Goal: Information Seeking & Learning: Learn about a topic

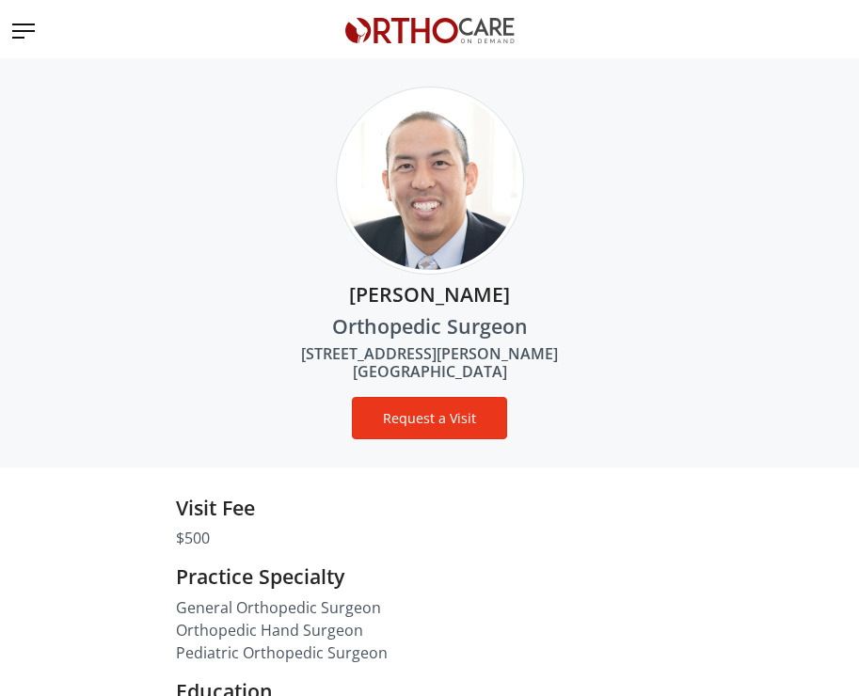
click at [444, 412] on button "Request a Visit" at bounding box center [429, 418] width 155 height 42
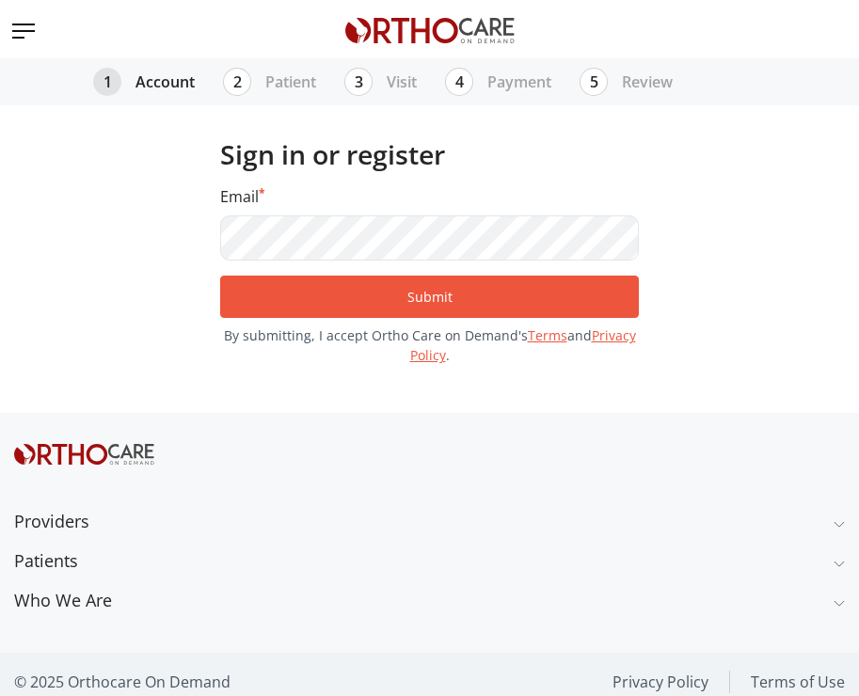
click at [31, 28] on img "Toggle navigation" at bounding box center [22, 32] width 26 height 26
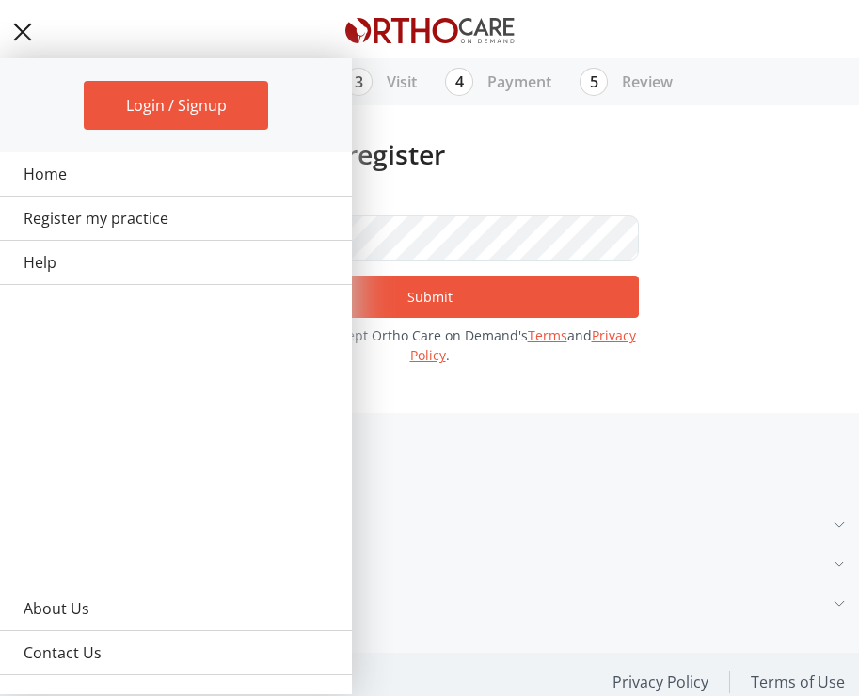
click at [23, 29] on img "Toggle navigation" at bounding box center [22, 32] width 19 height 19
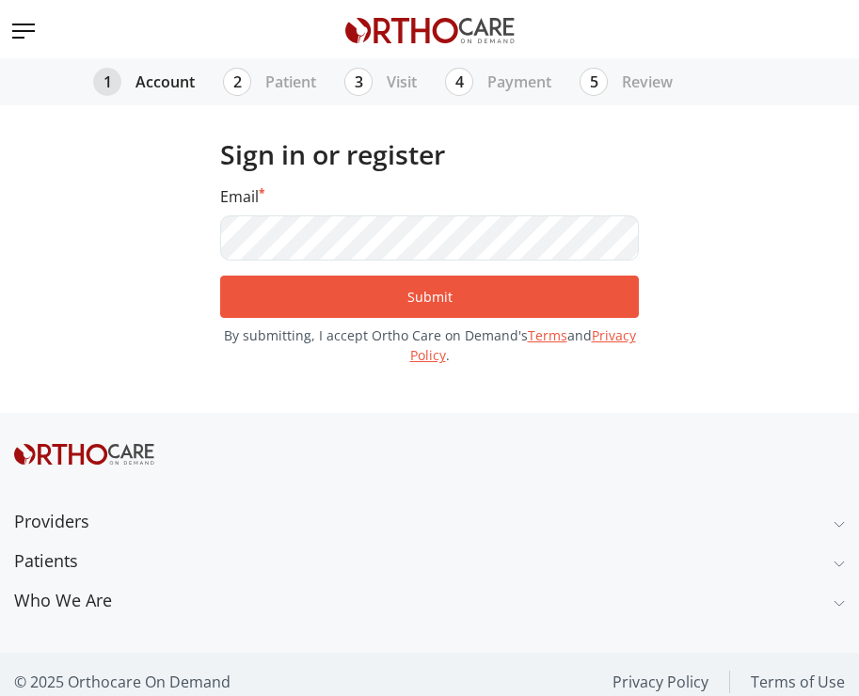
click at [456, 187] on div "Email *" at bounding box center [429, 222] width 419 height 75
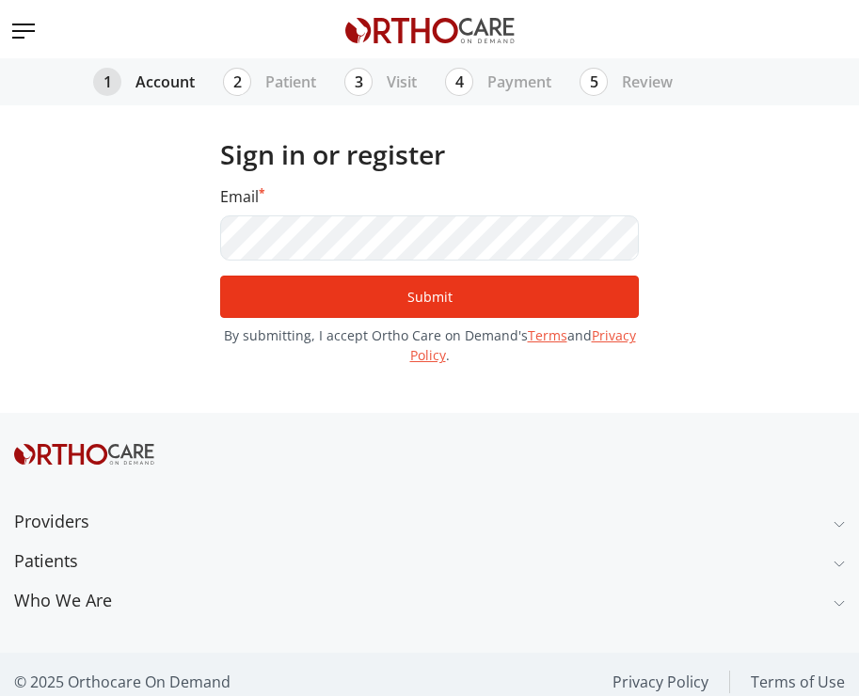
click at [444, 304] on button "Submit" at bounding box center [429, 297] width 419 height 42
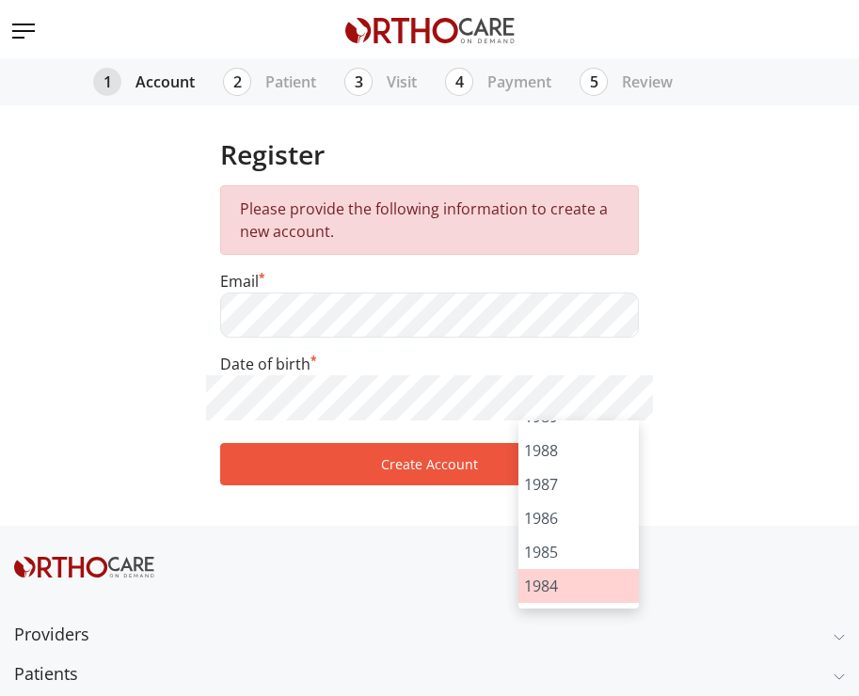
scroll to position [1228, 0]
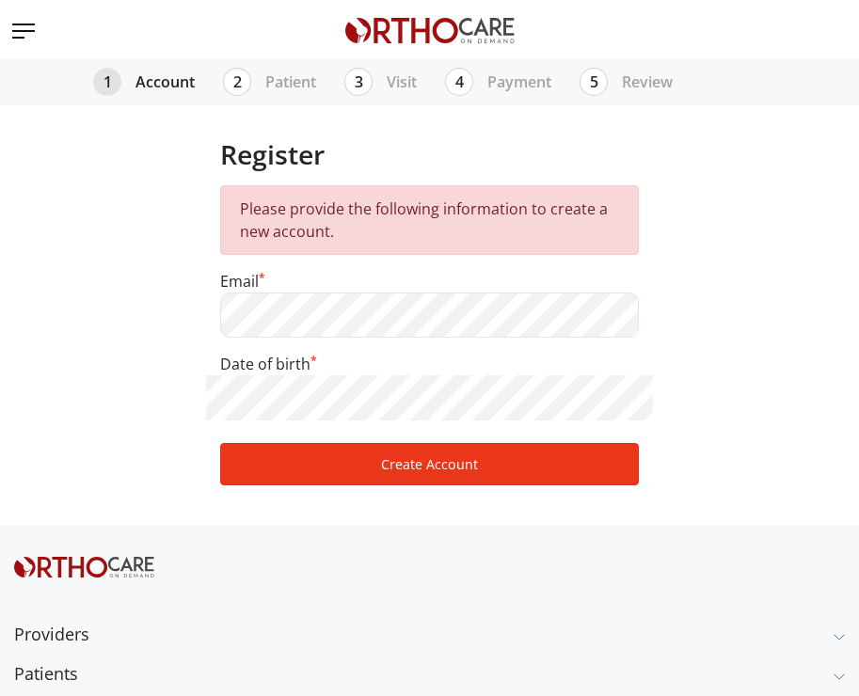
click at [511, 460] on button "Create Account" at bounding box center [429, 464] width 419 height 42
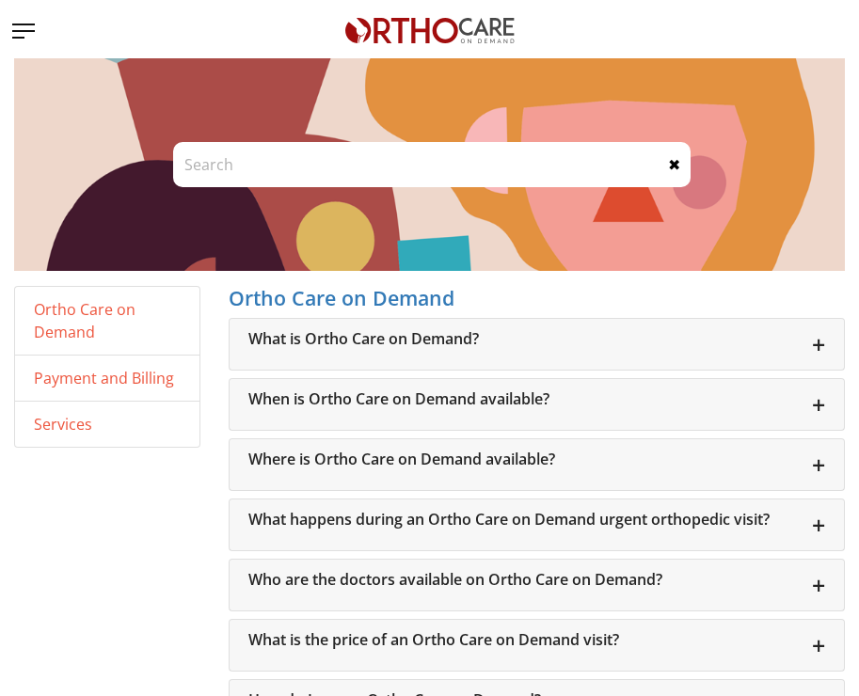
click at [581, 325] on div "What is Ortho Care on Demand?" at bounding box center [537, 344] width 614 height 51
click at [593, 346] on h6 "What is Ortho Care on Demand?" at bounding box center [536, 339] width 577 height 18
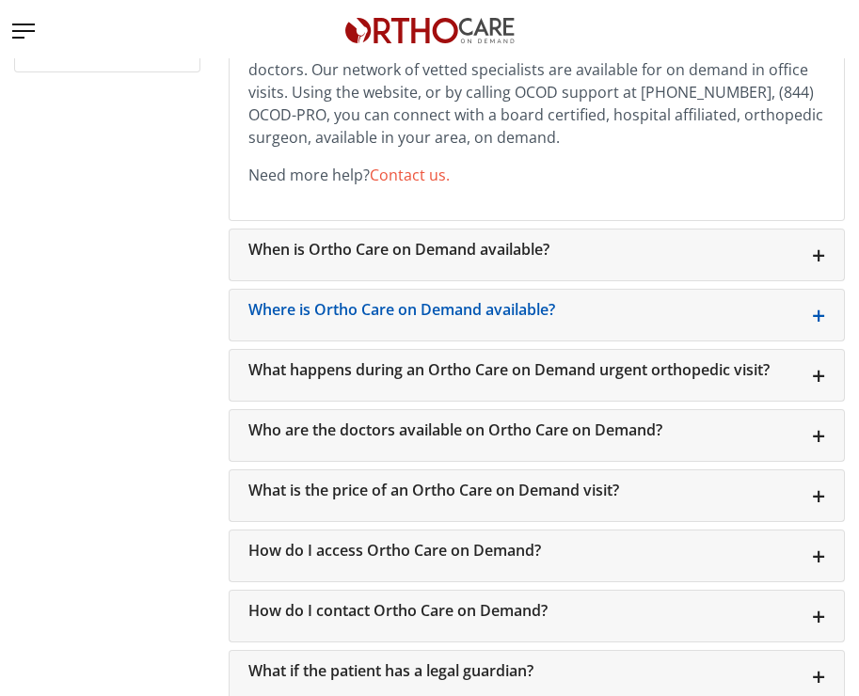
scroll to position [385, 0]
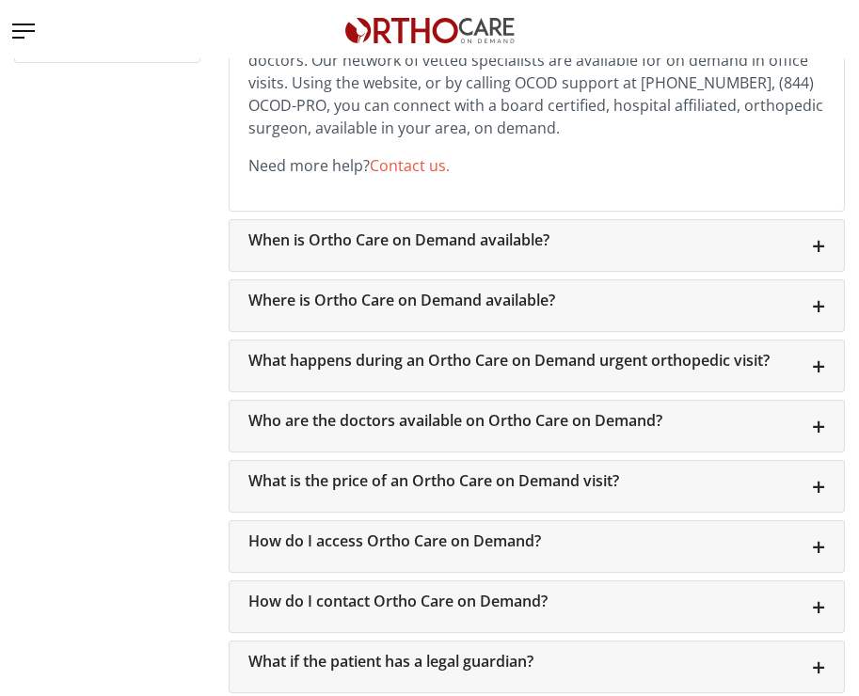
click at [818, 249] on h6 "What happens during an Ortho Care on Demand urgent orthopedic visit?" at bounding box center [536, 240] width 577 height 18
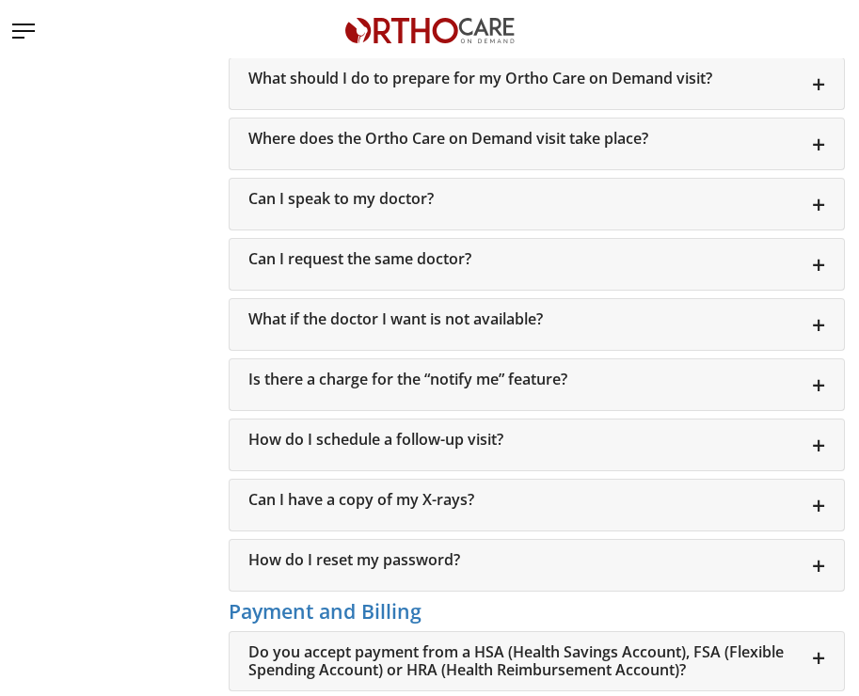
scroll to position [1023, 0]
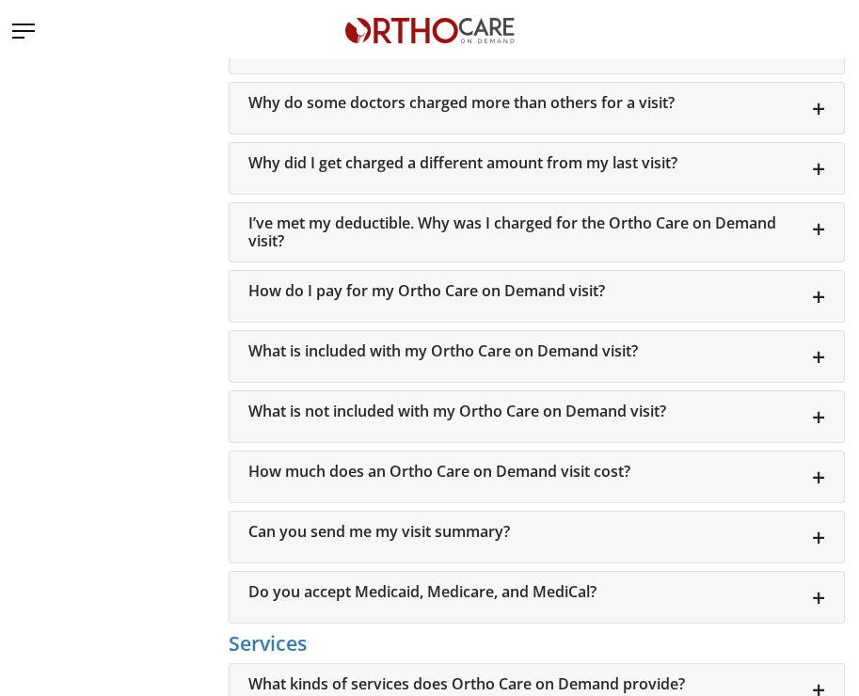
scroll to position [1699, 0]
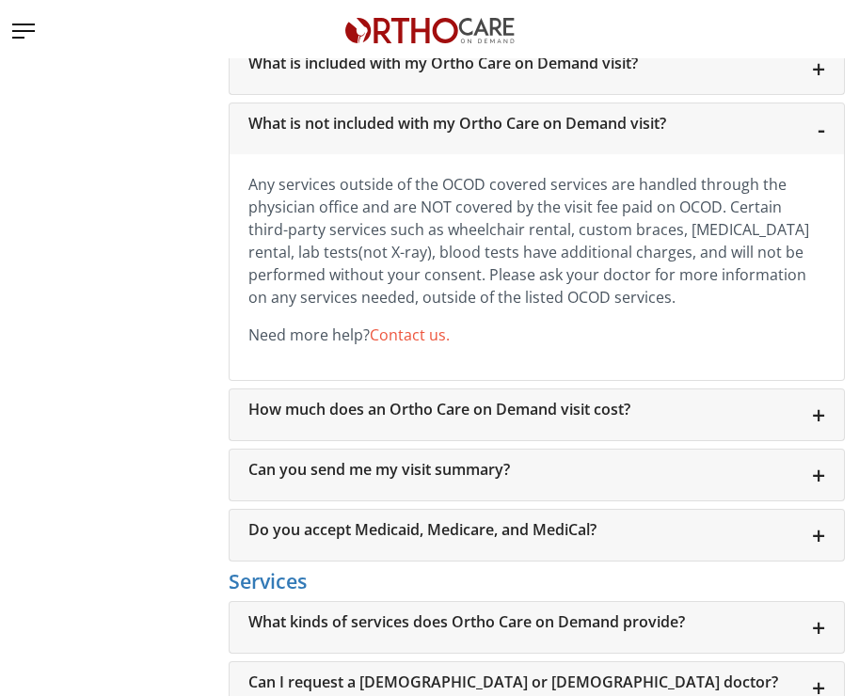
scroll to position [1992, 0]
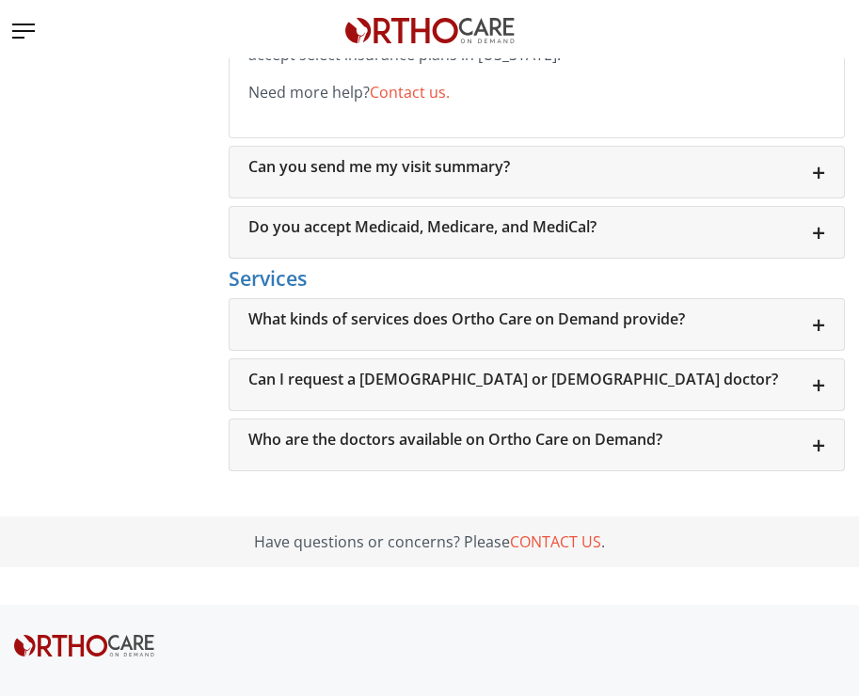
scroll to position [2443, 0]
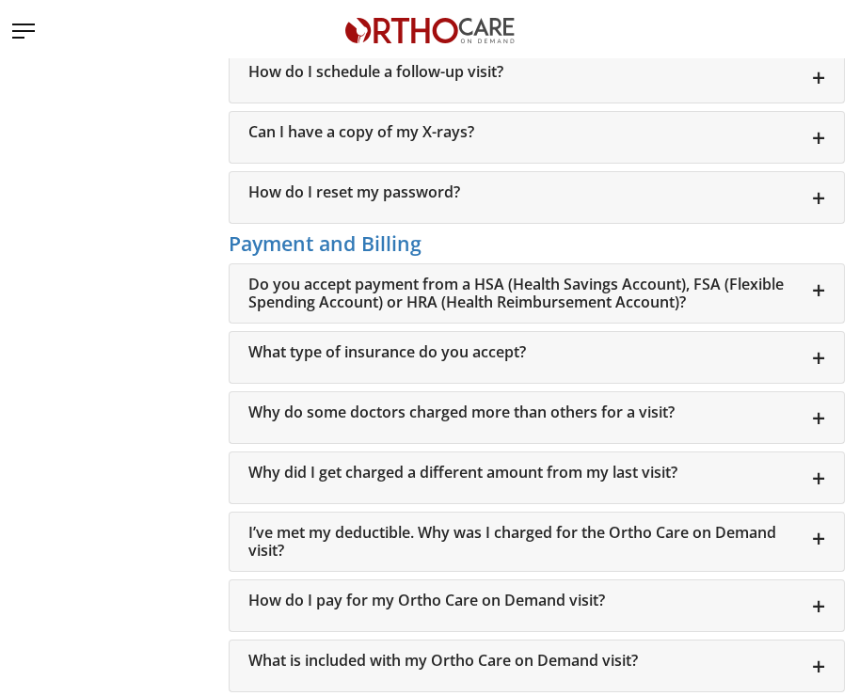
scroll to position [1123, 0]
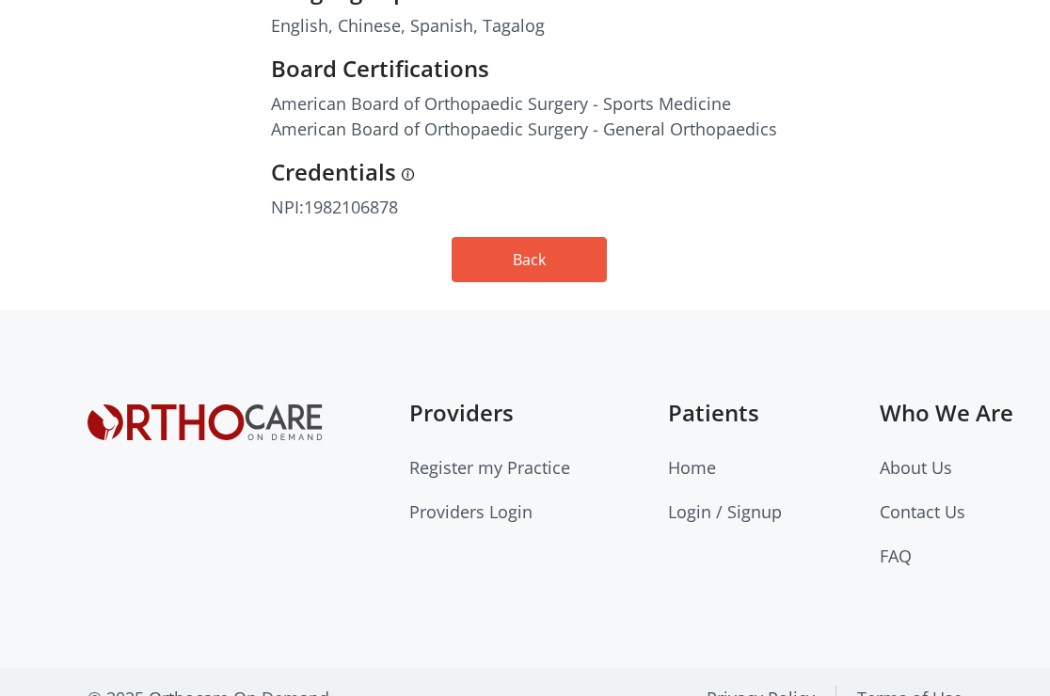
scroll to position [1103, 0]
click at [895, 546] on link "FAQ" at bounding box center [895, 557] width 32 height 23
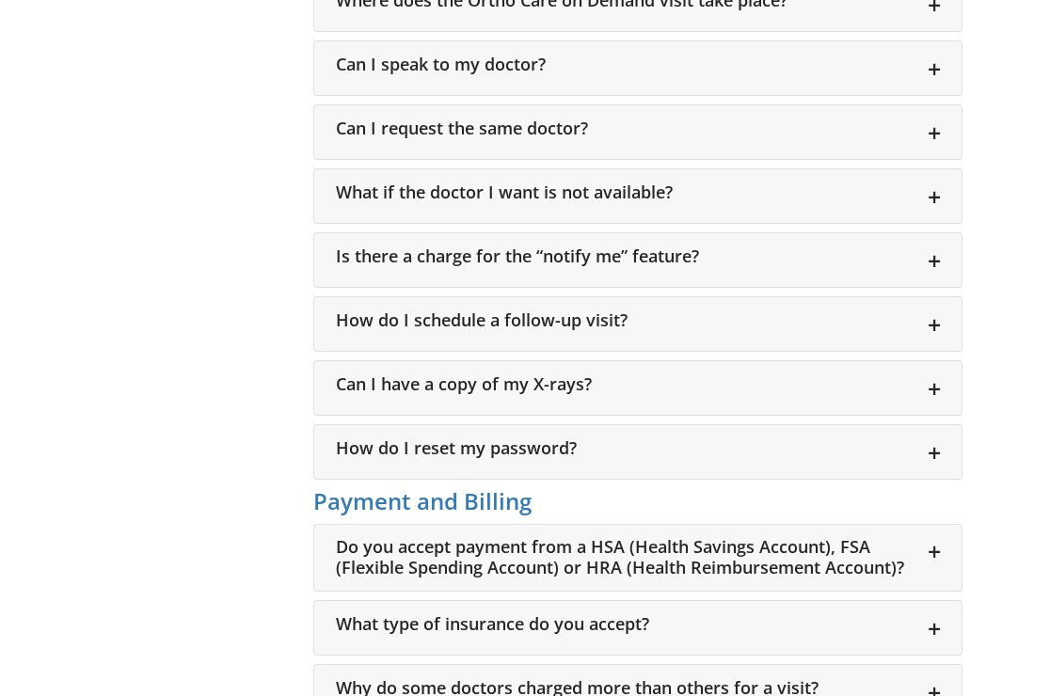
scroll to position [1145, 0]
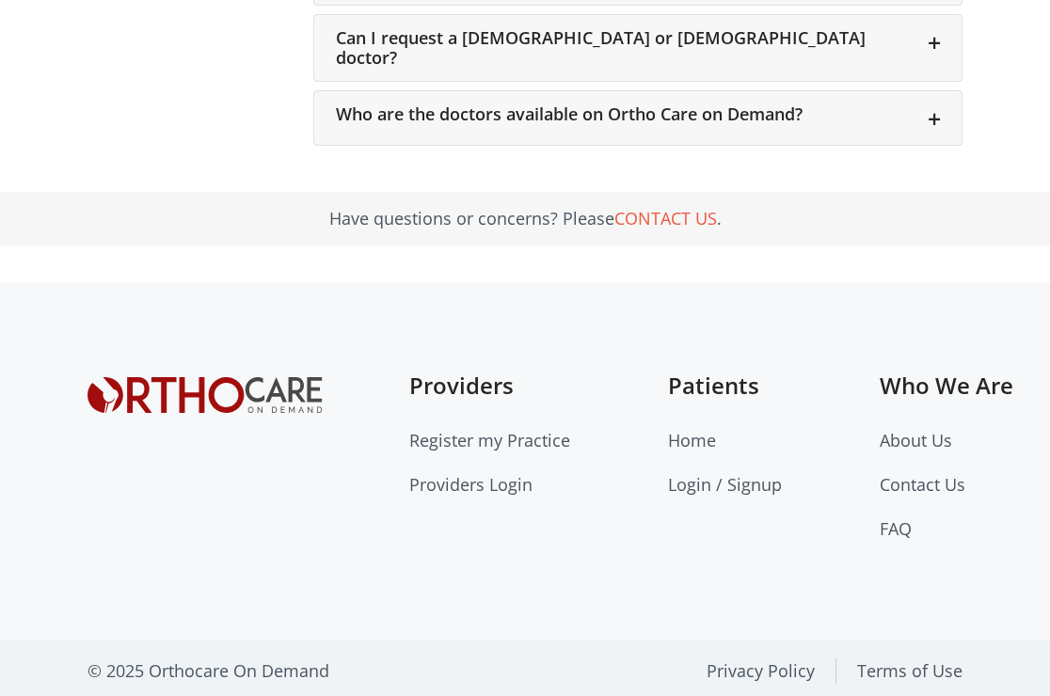
scroll to position [2610, 0]
